Goal: Information Seeking & Learning: Learn about a topic

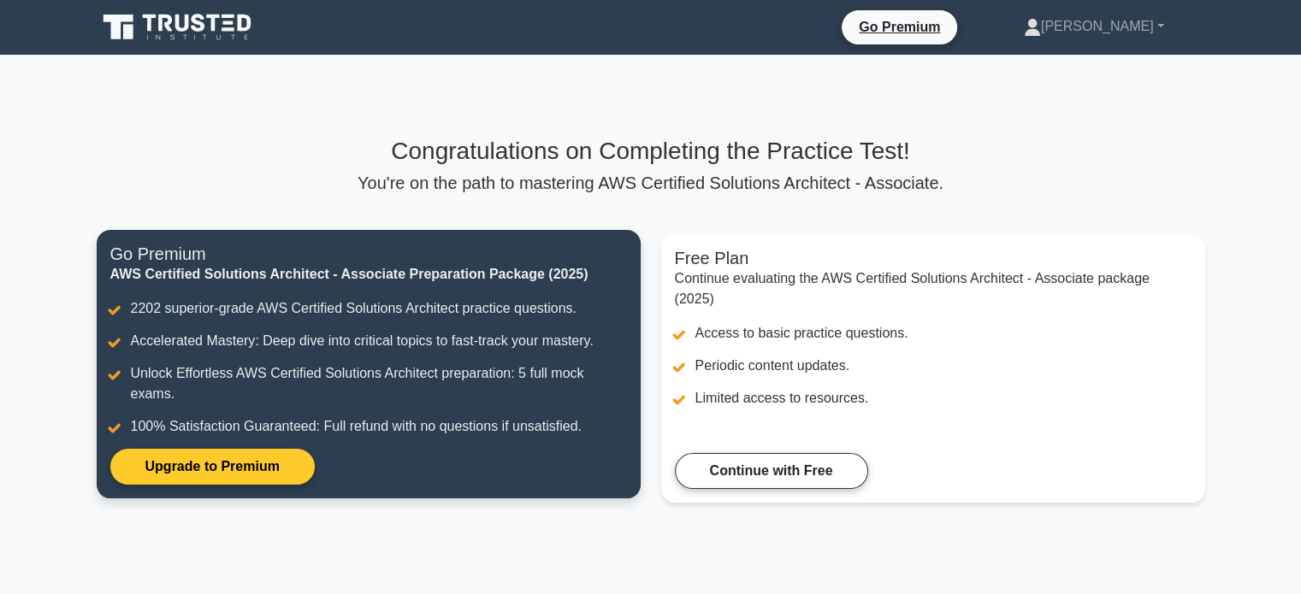
scroll to position [51, 0]
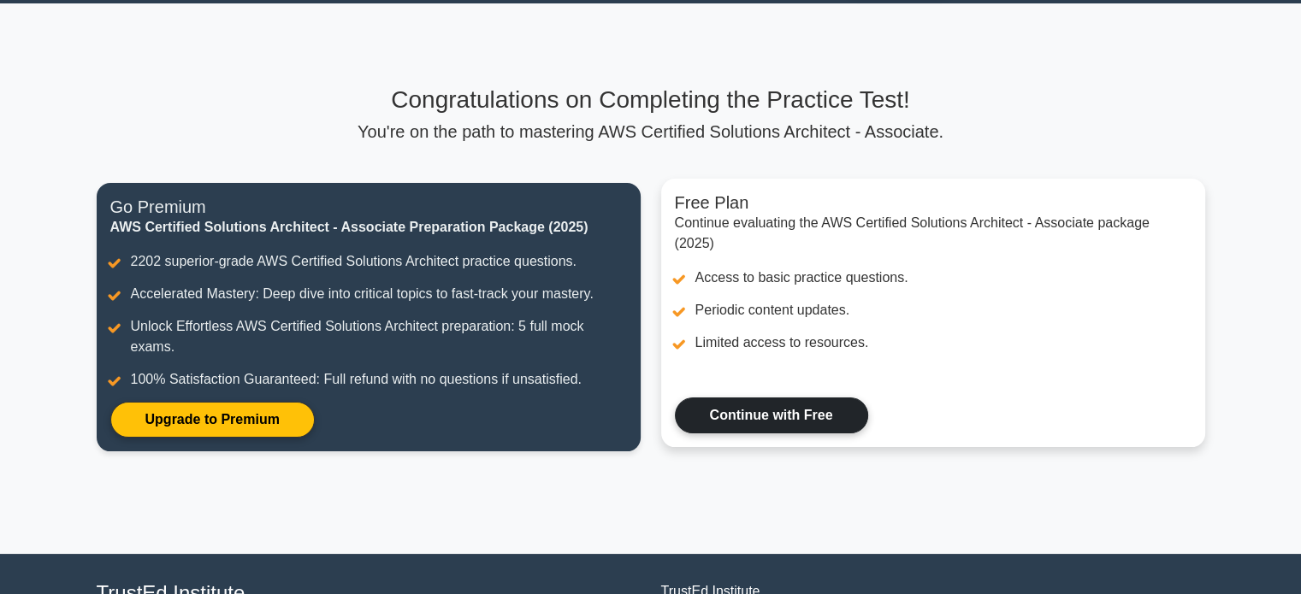
click at [772, 420] on link "Continue with Free" at bounding box center [771, 416] width 193 height 36
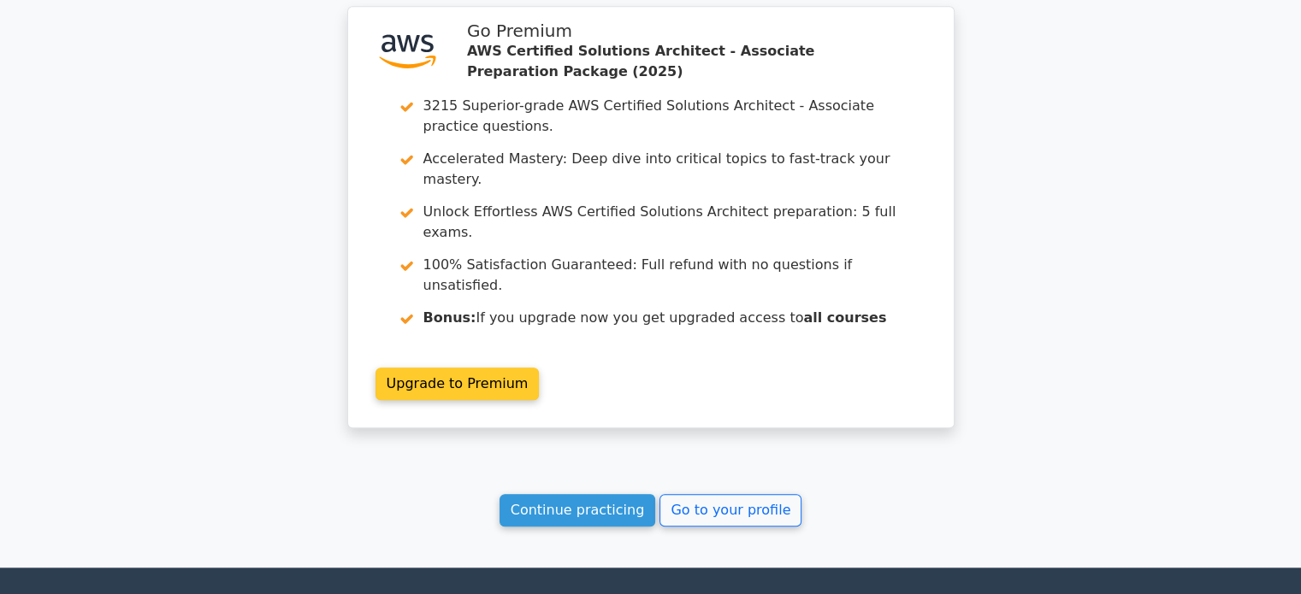
scroll to position [1428, 0]
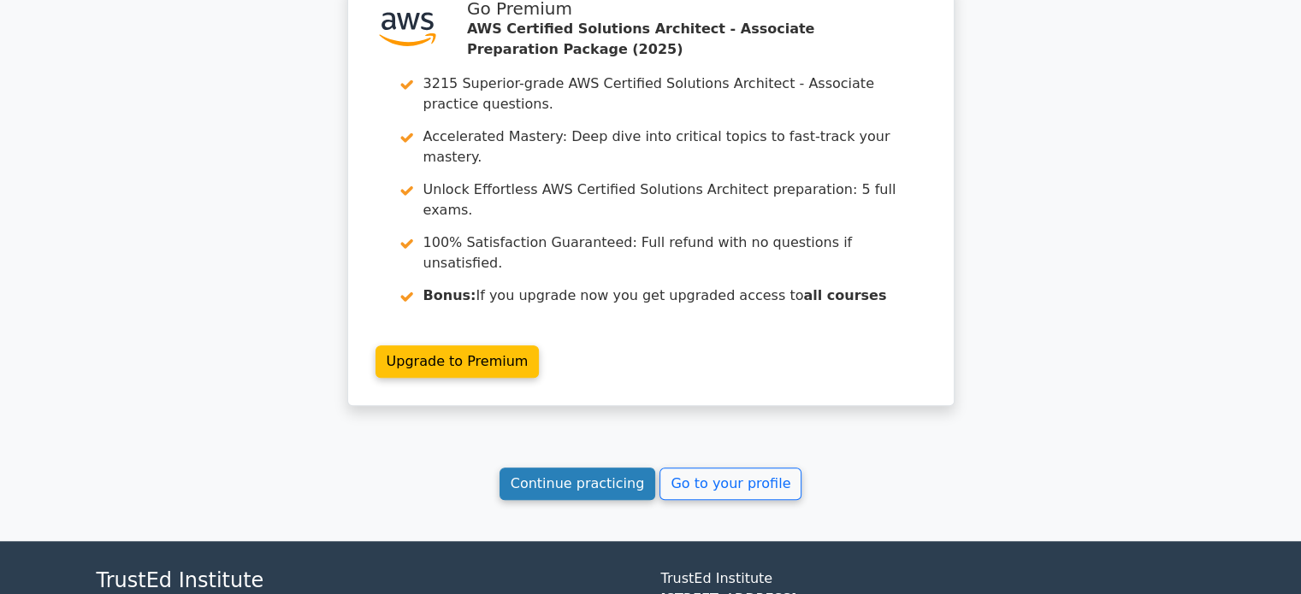
click at [597, 468] on link "Continue practicing" at bounding box center [577, 484] width 156 height 32
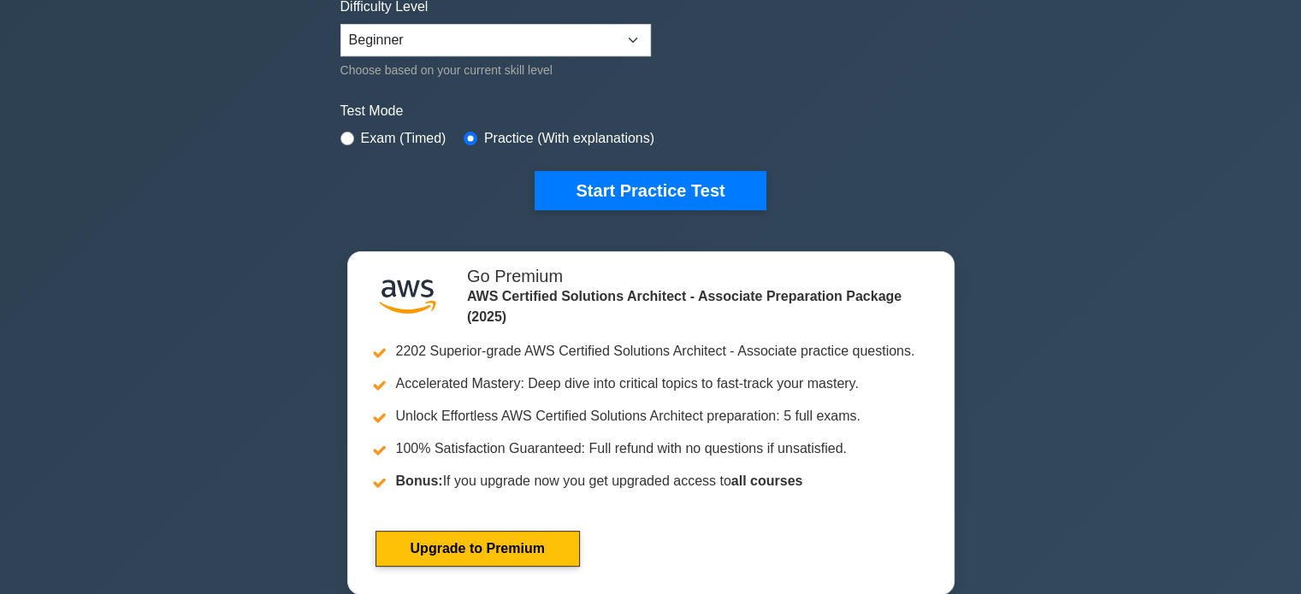
scroll to position [437, 0]
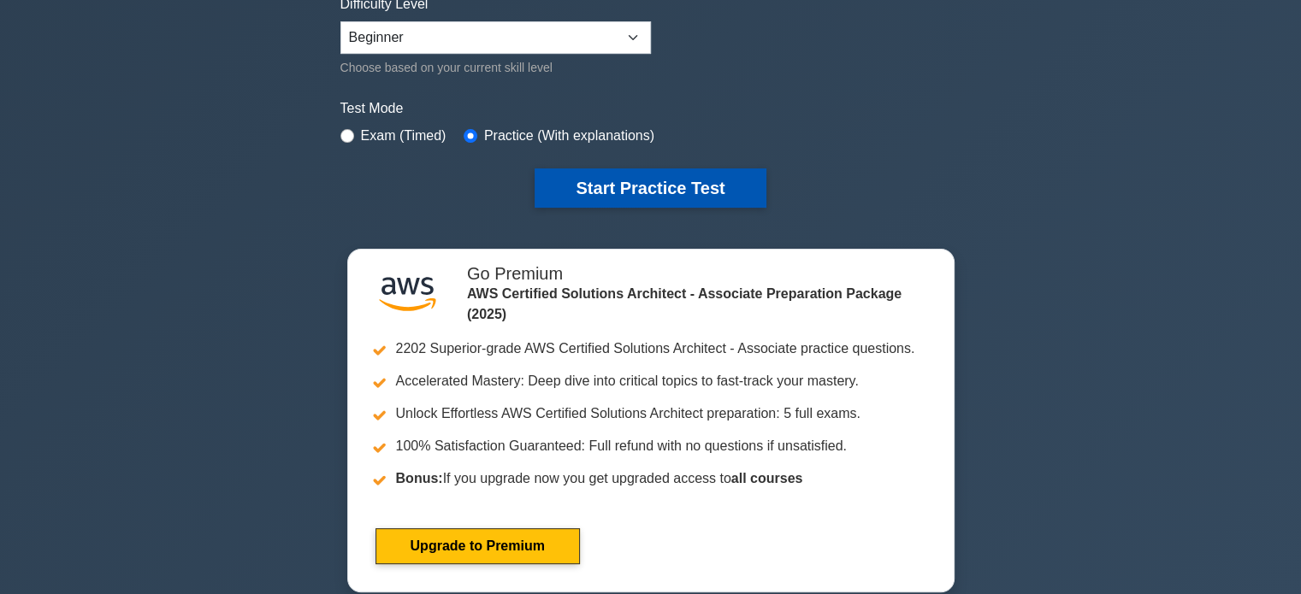
click at [669, 181] on button "Start Practice Test" at bounding box center [649, 187] width 231 height 39
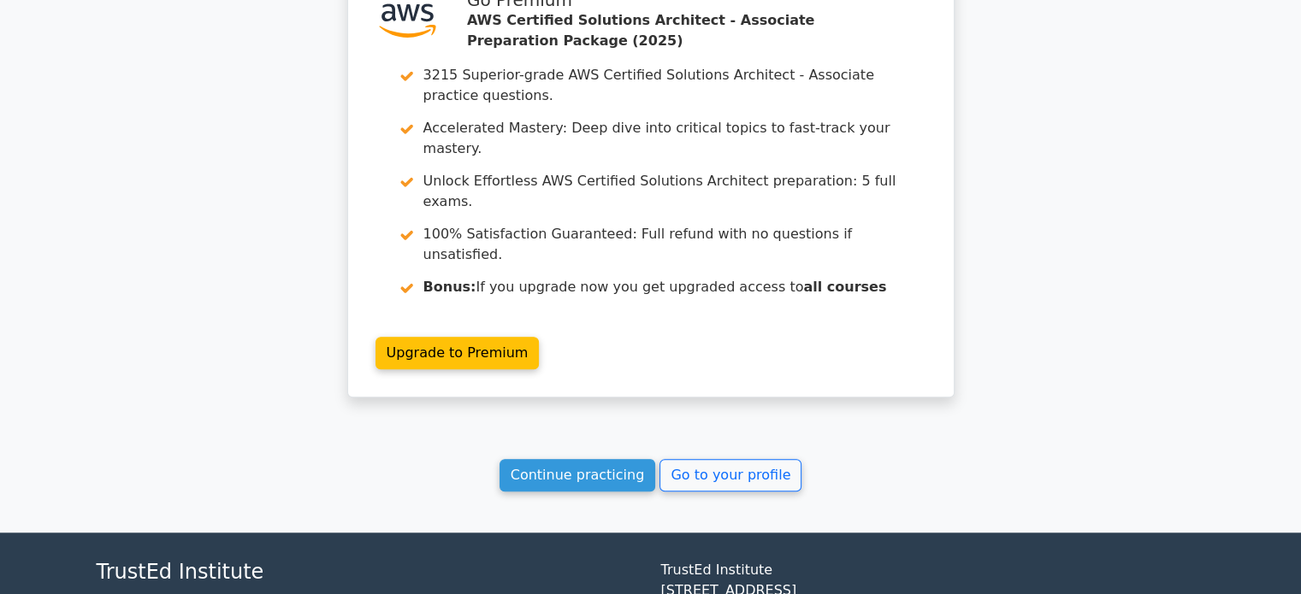
scroll to position [1438, 0]
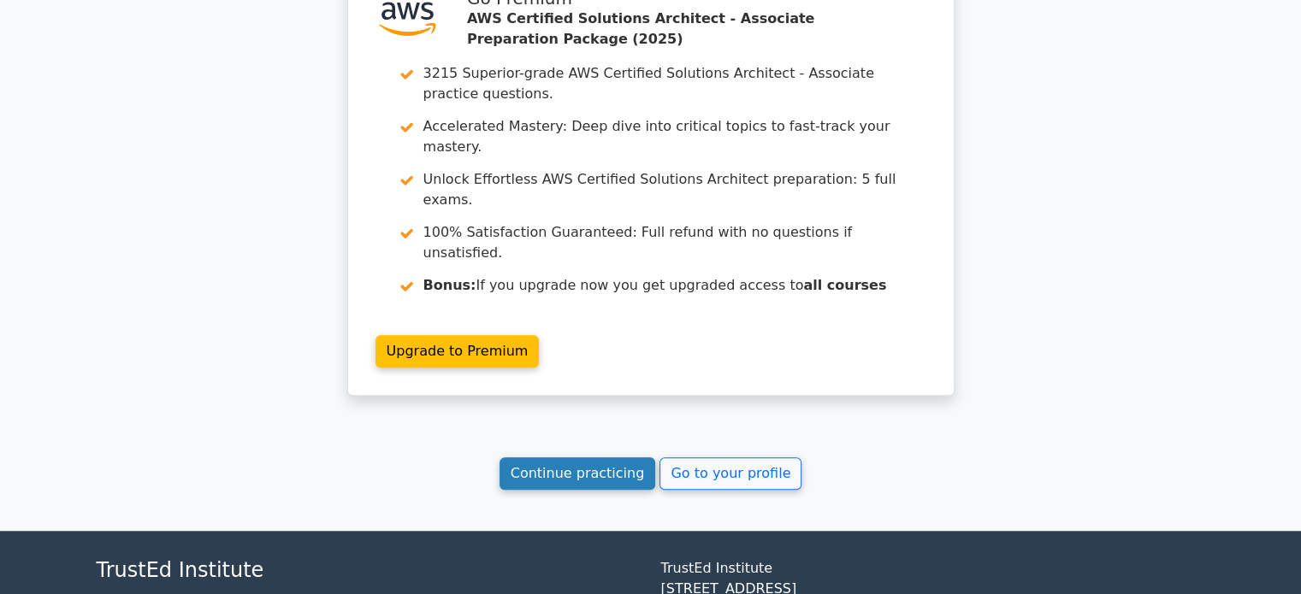
click at [609, 457] on link "Continue practicing" at bounding box center [577, 473] width 156 height 32
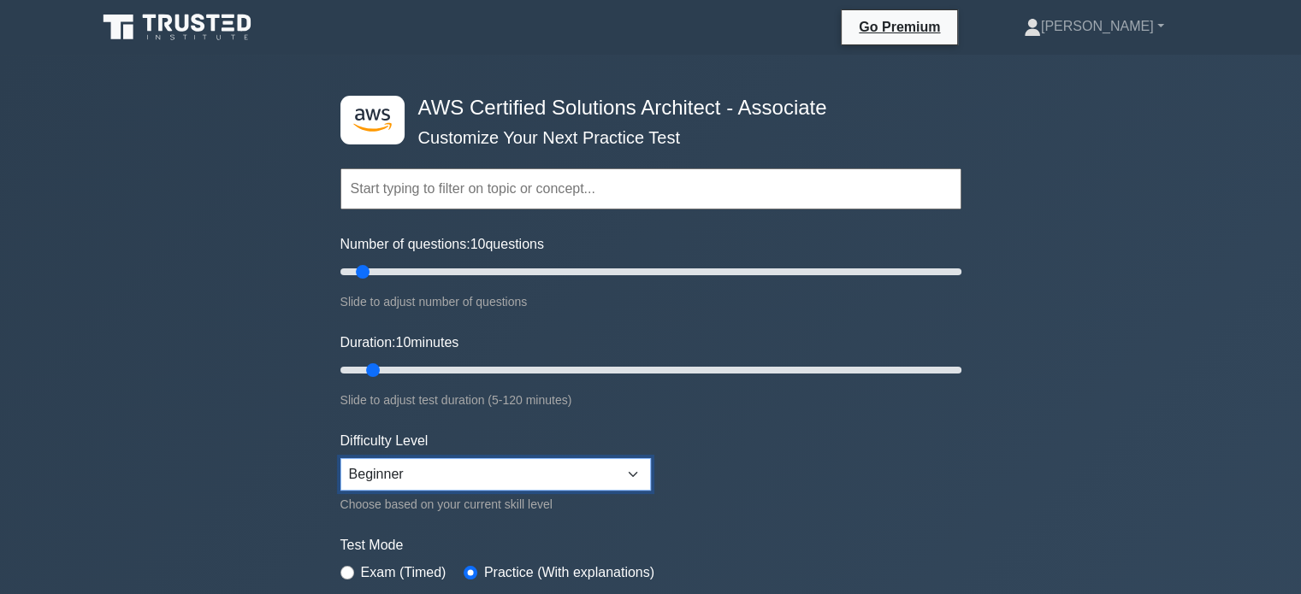
click at [576, 459] on select "Beginner Intermediate Expert" at bounding box center [495, 474] width 310 height 32
click at [340, 458] on select "Beginner Intermediate Expert" at bounding box center [495, 474] width 310 height 32
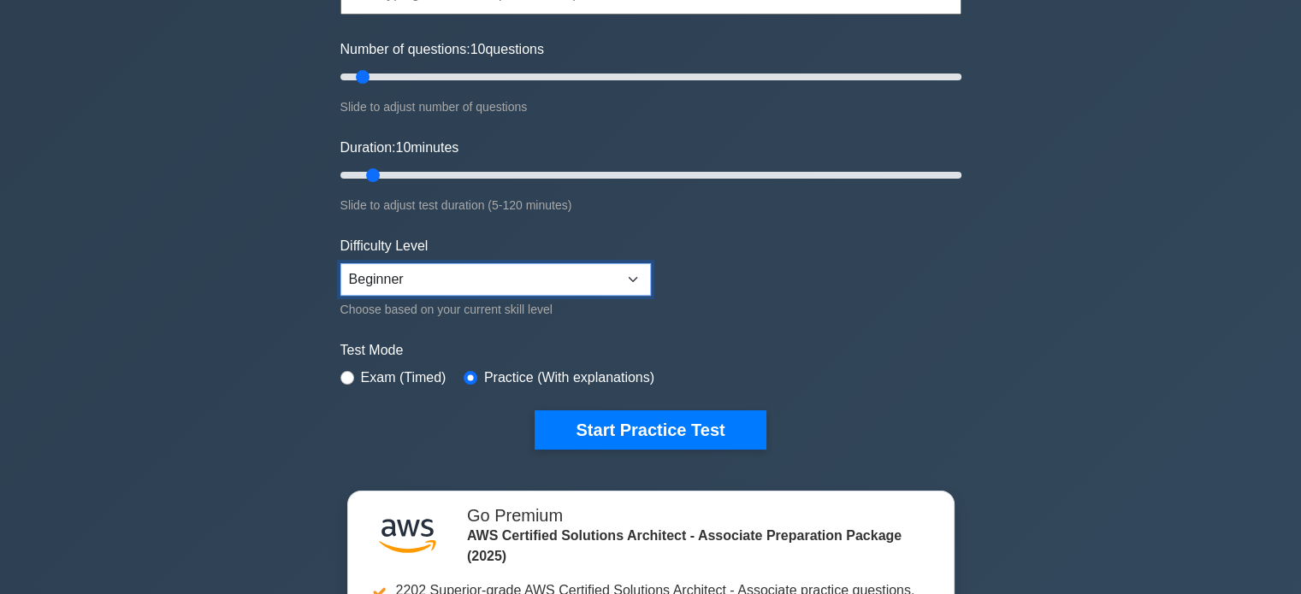
scroll to position [198, 0]
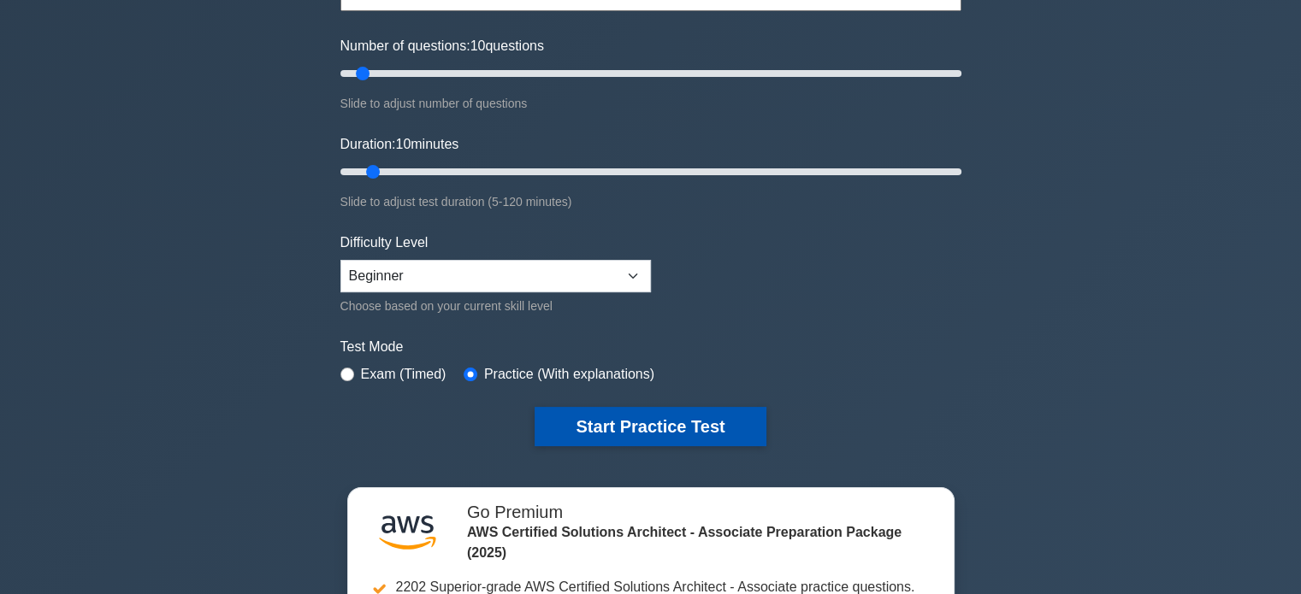
click at [647, 426] on button "Start Practice Test" at bounding box center [649, 426] width 231 height 39
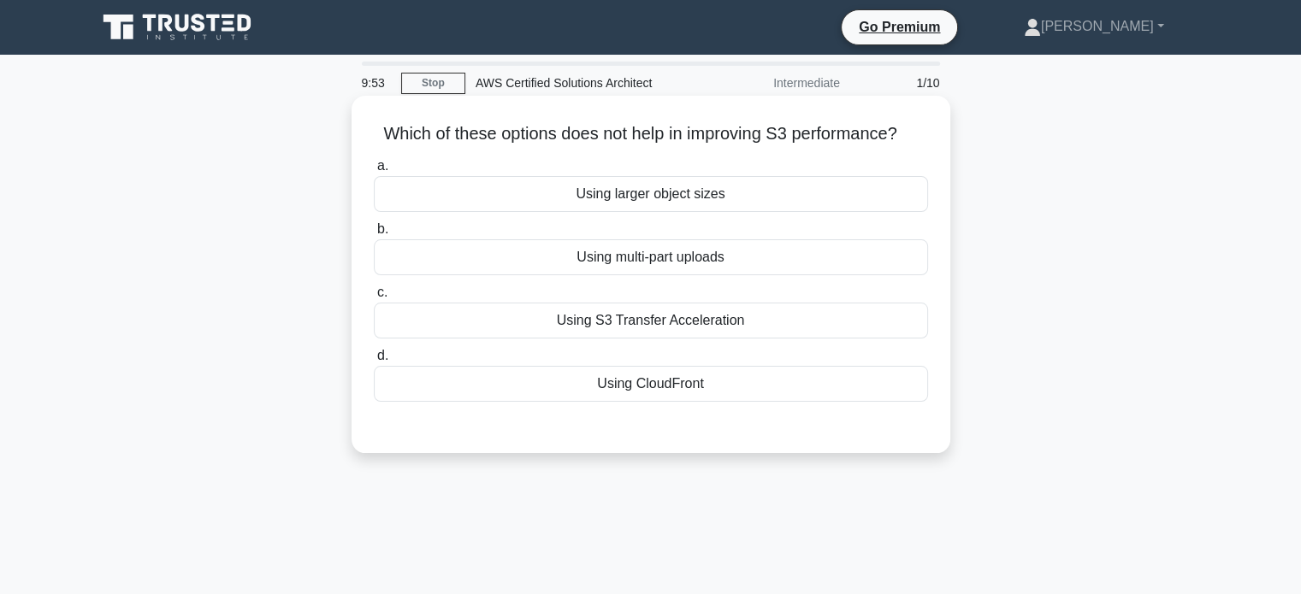
click at [671, 321] on div "Using S3 Transfer Acceleration" at bounding box center [651, 321] width 554 height 36
click at [374, 298] on input "c. Using S3 Transfer Acceleration" at bounding box center [374, 292] width 0 height 11
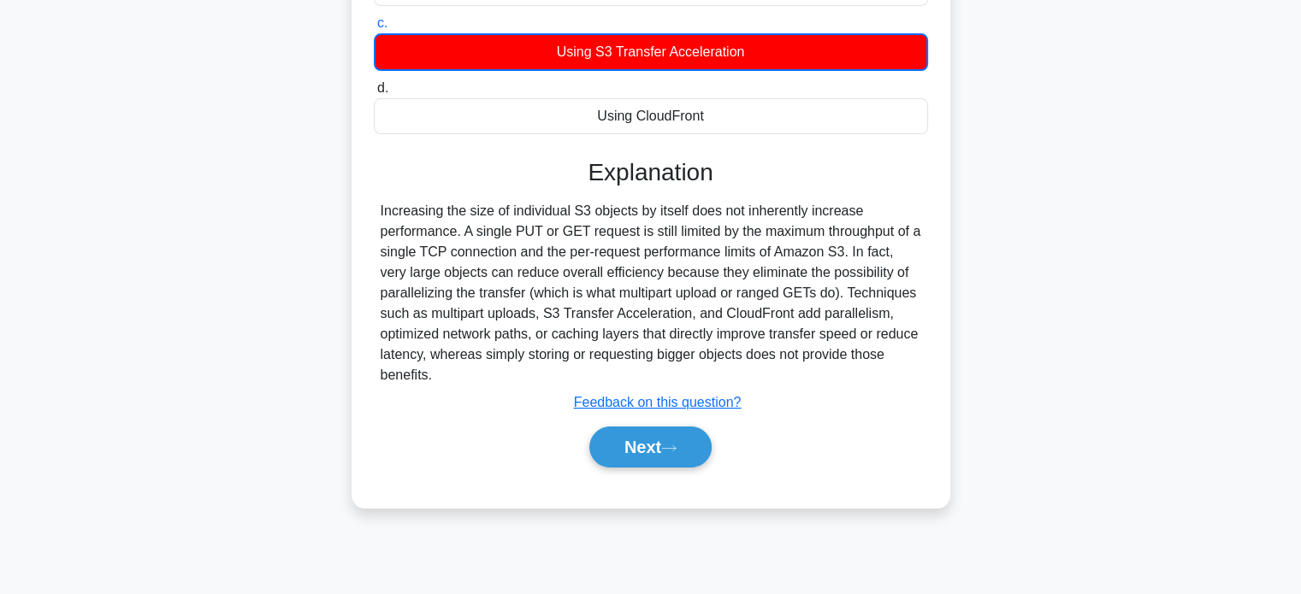
scroll to position [277, 0]
